Goal: Transaction & Acquisition: Purchase product/service

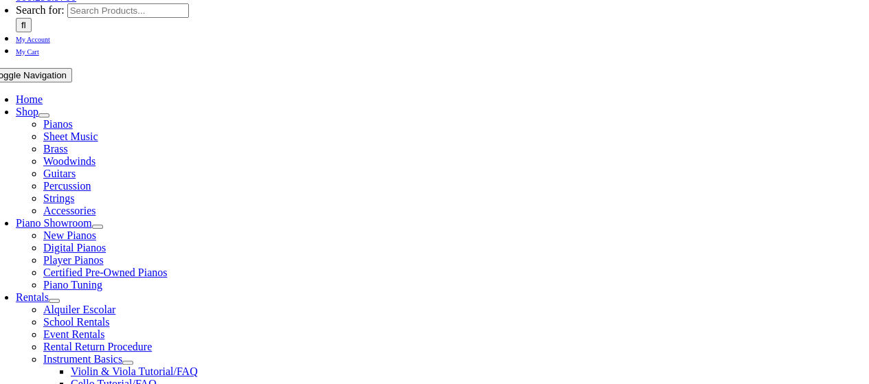
scroll to position [343, 0]
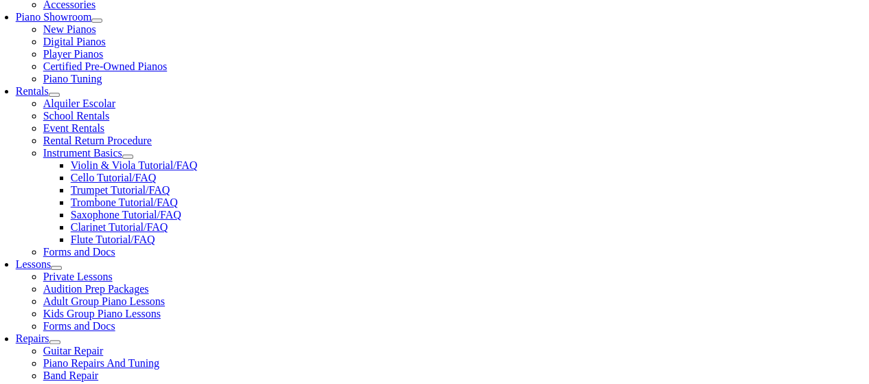
scroll to position [494, 0]
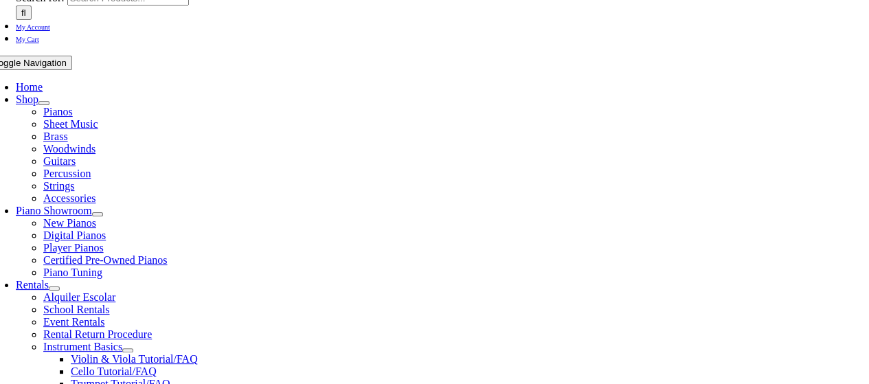
scroll to position [356, 0]
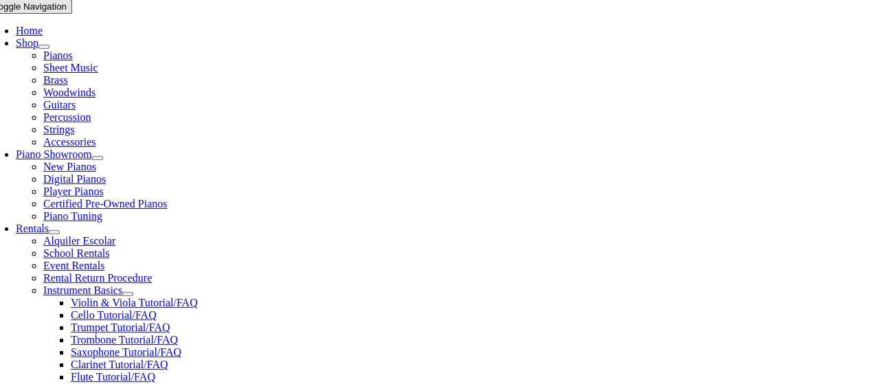
scroll to position [412, 0]
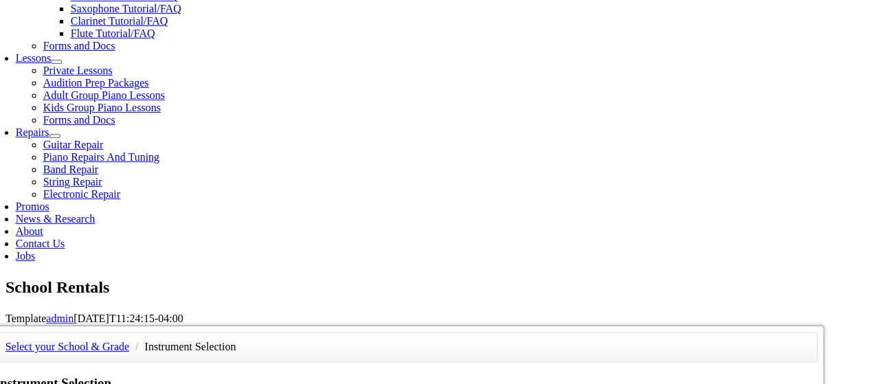
scroll to position [687, 0]
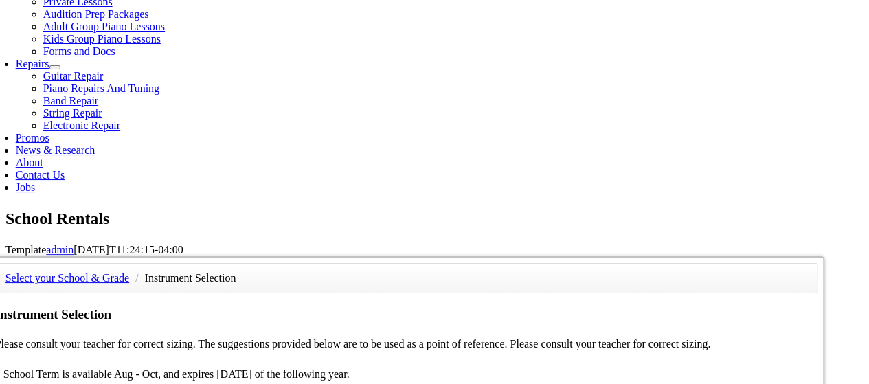
drag, startPoint x: 270, startPoint y: 231, endPoint x: 170, endPoint y: 162, distance: 121.5
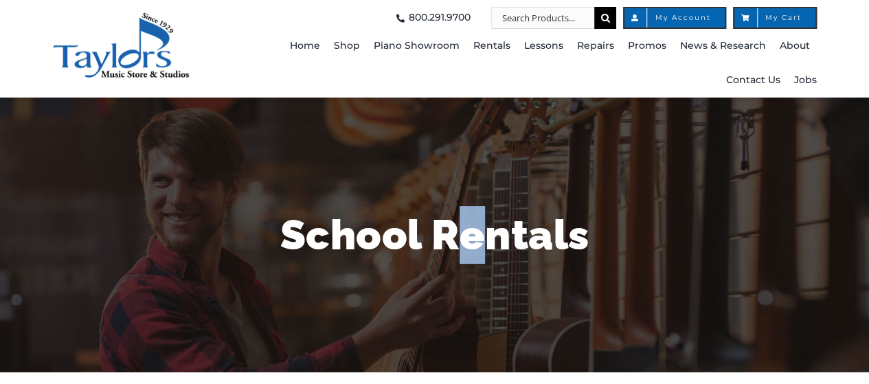
click at [464, 205] on div "School Rentals" at bounding box center [434, 235] width 803 height 275
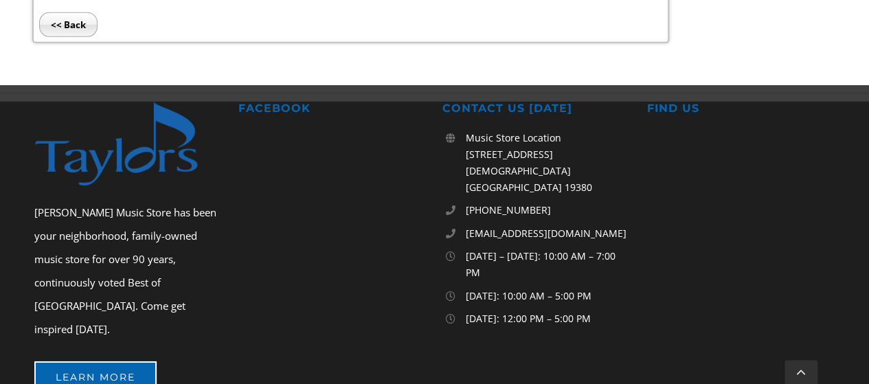
scroll to position [687, 0]
